Goal: Information Seeking & Learning: Learn about a topic

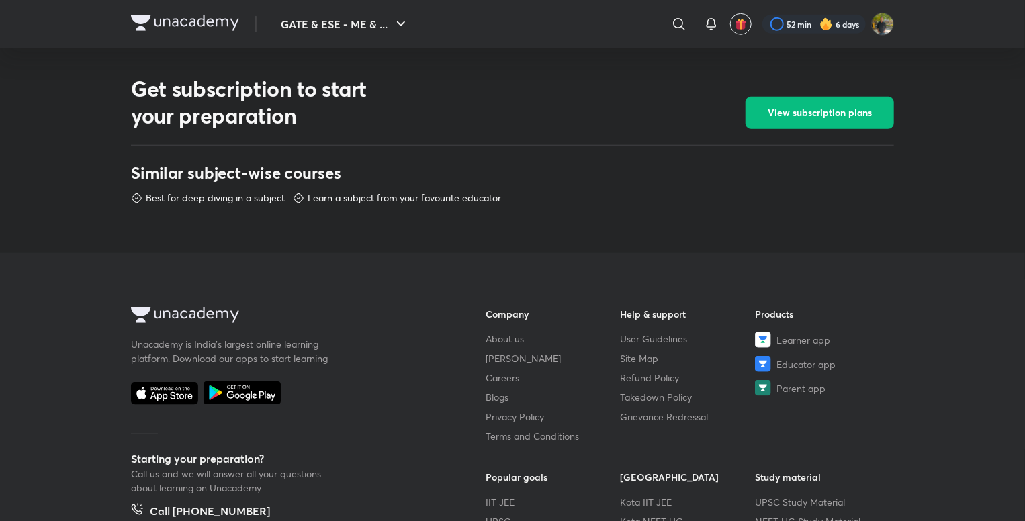
scroll to position [753, 0]
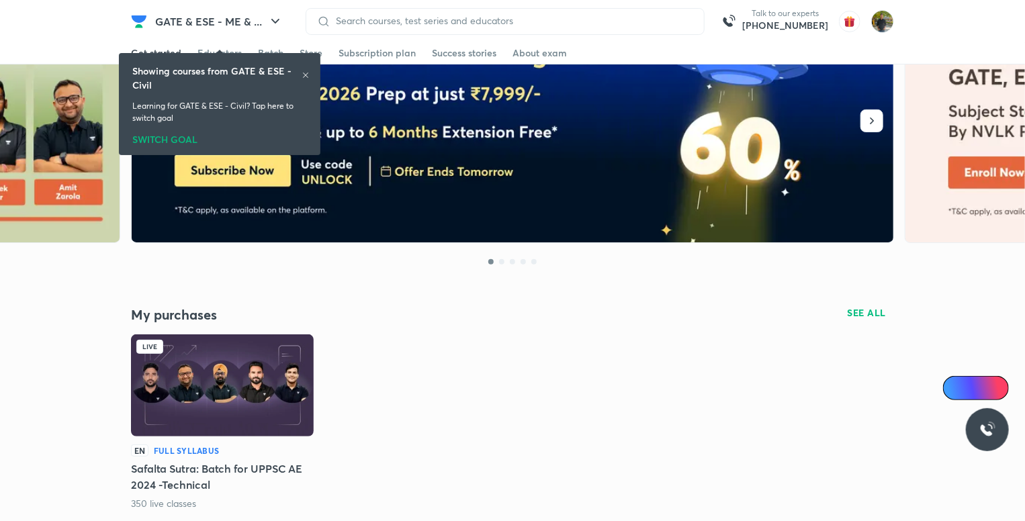
scroll to position [201, 0]
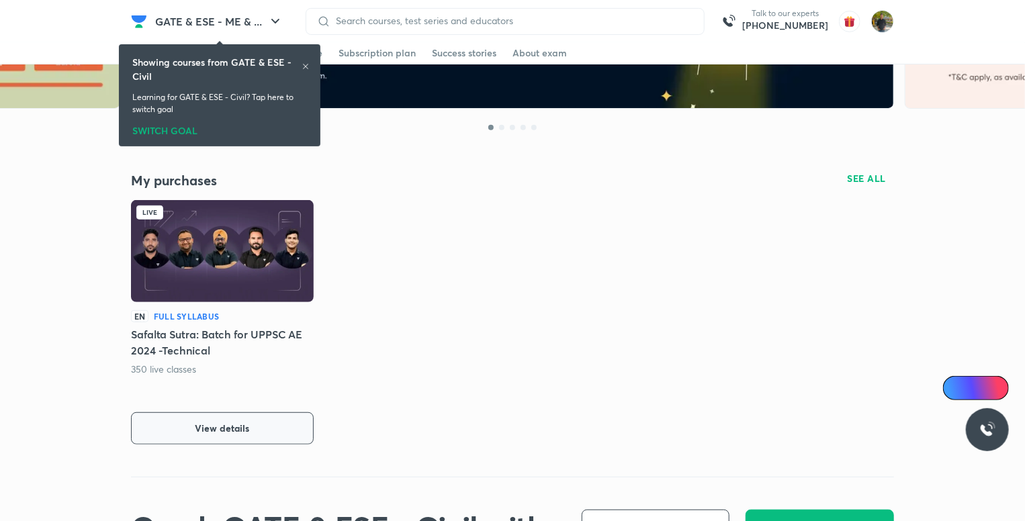
click at [187, 422] on button "View details" at bounding box center [222, 428] width 183 height 32
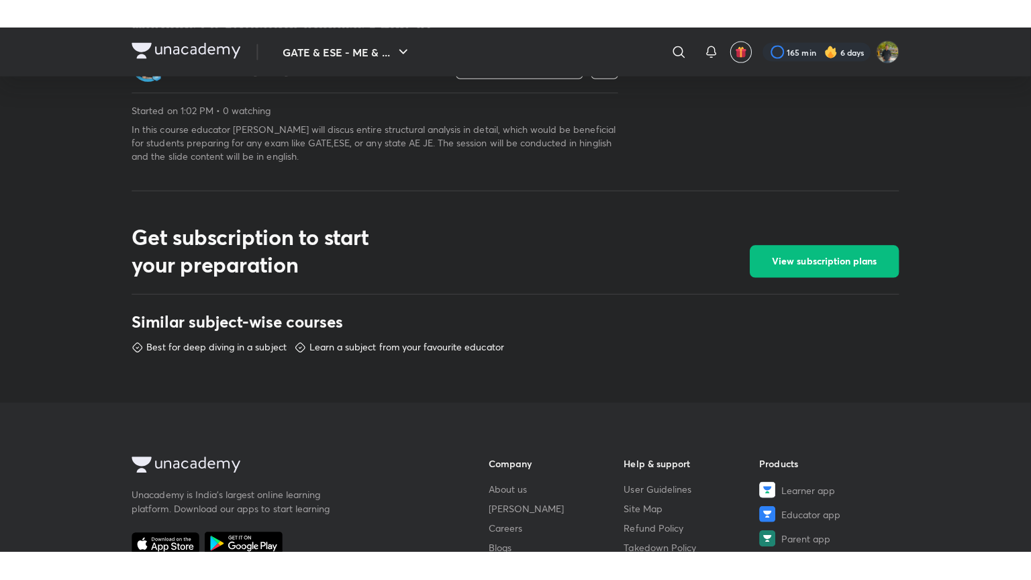
scroll to position [456, 0]
